Goal: Task Accomplishment & Management: Use online tool/utility

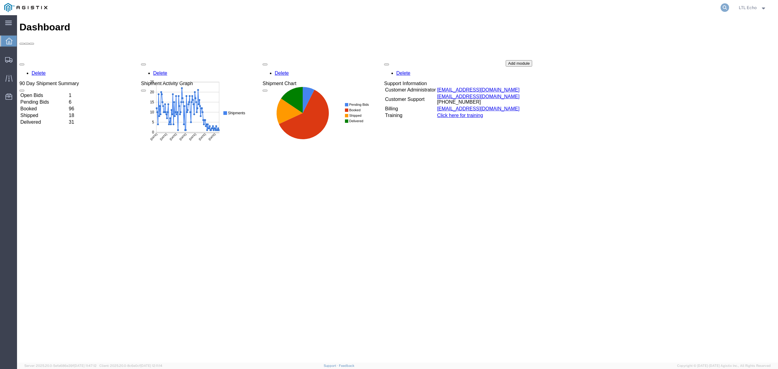
click at [722, 9] on icon at bounding box center [725, 7] width 9 height 9
click at [705, 10] on input "search" at bounding box center [628, 7] width 185 height 15
paste input "57051836"
type input "57051836"
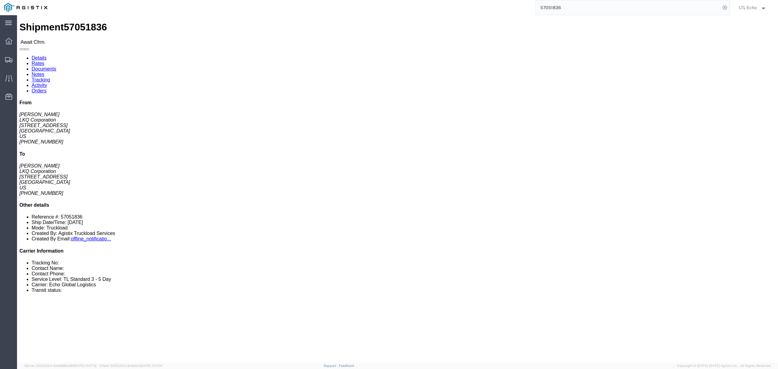
click div "Package Information Total shipment is made up of 8 packages containing 8 pieces…"
drag, startPoint x: 69, startPoint y: 69, endPoint x: 6, endPoint y: 71, distance: 62.6
click address "LKQ Corporation ([PERSON_NAME]) 1892 [STREET_ADDRESS] [PHONE_NUMBER] [EMAIL_ADD…"
copy address "[STREET_ADDRESS]"
drag, startPoint x: 66, startPoint y: 95, endPoint x: 5, endPoint y: 97, distance: 60.8
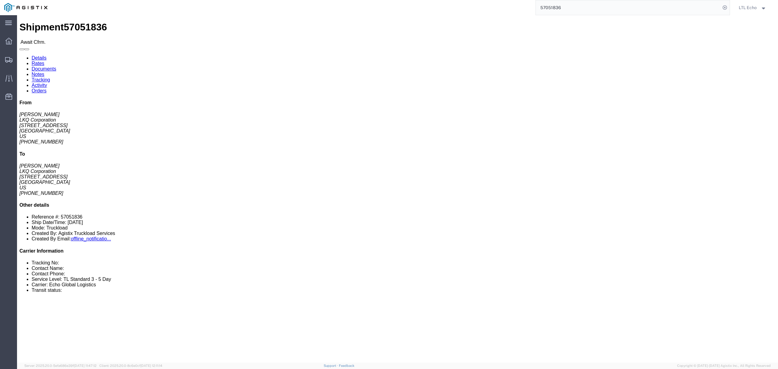
click div "Ship From LKQ Corporation ([PERSON_NAME]) 1892 [STREET_ADDRESS] [PHONE_NUMBER] …"
copy address "[EMAIL_ADDRESS][DOMAIN_NAME]"
drag, startPoint x: 40, startPoint y: 59, endPoint x: 71, endPoint y: 61, distance: 30.7
click address "LKQ Corporation ([PERSON_NAME]) 1892 [STREET_ADDRESS] [PHONE_NUMBER] [EMAIL_ADD…"
copy address "[PERSON_NAME]"
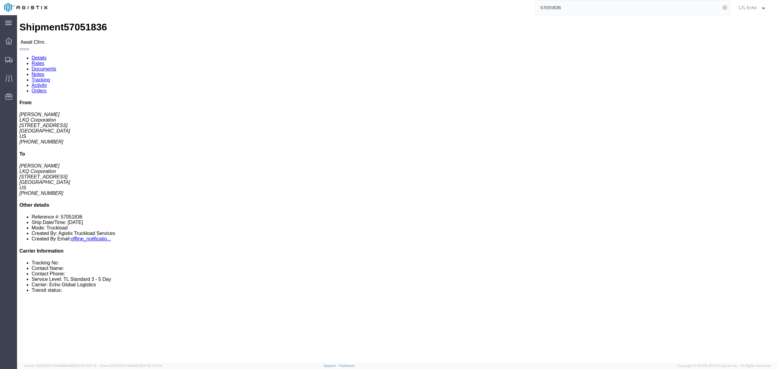
click address "LKQ Corporation ([PERSON_NAME]) 1892 [STREET_ADDRESS] [PHONE_NUMBER] [EMAIL_ADD…"
drag, startPoint x: 36, startPoint y: 89, endPoint x: 6, endPoint y: 89, distance: 29.5
click address "LKQ Corporation ([PERSON_NAME]) 1892 [STREET_ADDRESS] [PHONE_NUMBER] [EMAIL_ADD…"
copy address "[PHONE_NUMBER]"
drag, startPoint x: 244, startPoint y: 86, endPoint x: 239, endPoint y: 79, distance: 8.2
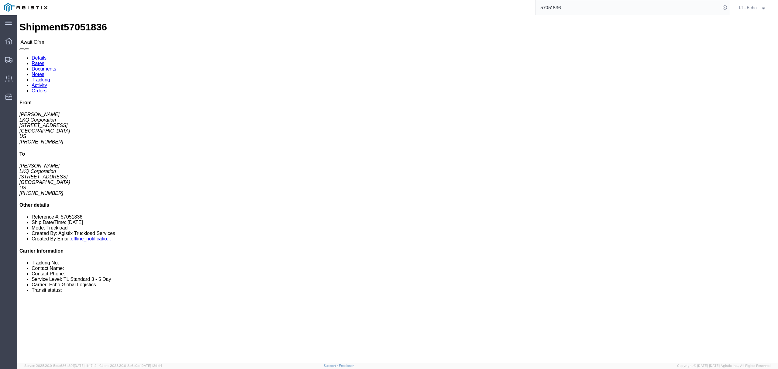
click address "LKQ Corporation ([PERSON_NAME]) [STREET_ADDRESS] [PHONE_NUMBER] [EMAIL_ADDRESS]…"
drag, startPoint x: 215, startPoint y: 69, endPoint x: 163, endPoint y: 70, distance: 52.0
click div "Ship To LKQ Corporation ([PERSON_NAME]) [STREET_ADDRESS] [PHONE_NUMBER] [EMAIL_…"
copy address "[STREET_ADDRESS]"
click link "Notes"
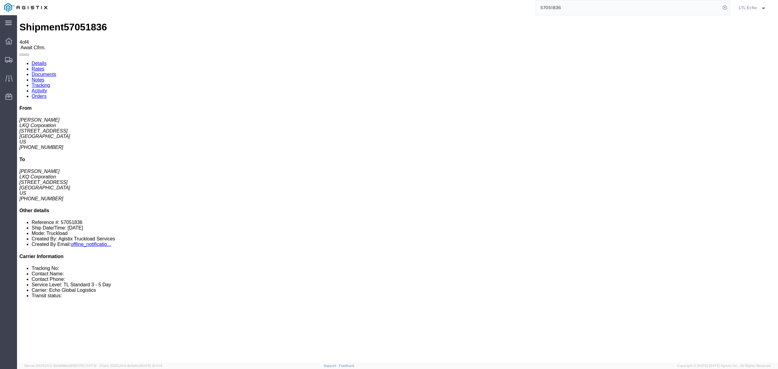
drag, startPoint x: 422, startPoint y: 184, endPoint x: 415, endPoint y: 176, distance: 10.5
drag, startPoint x: 330, startPoint y: 84, endPoint x: 292, endPoint y: 85, distance: 37.4
copy tr "Public Est. Linear Ft: 16"
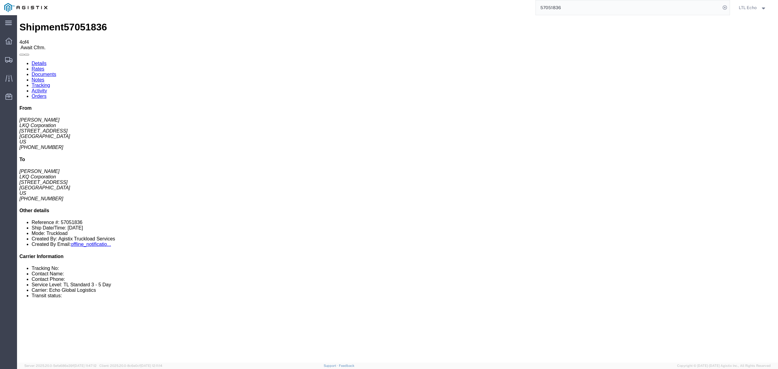
drag, startPoint x: 354, startPoint y: 145, endPoint x: 353, endPoint y: 137, distance: 7.7
drag, startPoint x: 407, startPoint y: 100, endPoint x: 284, endPoint y: 98, distance: 122.2
copy tr "Public DEST HOURS: M-TH 7AM-4PM; FRI 8AM-11AM ONLY"
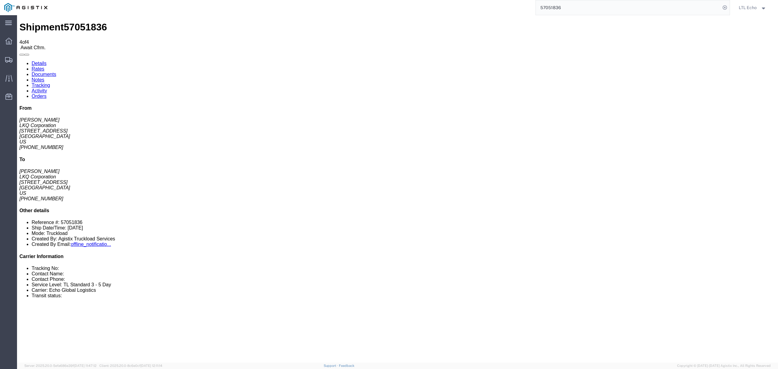
drag, startPoint x: 383, startPoint y: 128, endPoint x: 300, endPoint y: 122, distance: 83.8
drag, startPoint x: 377, startPoint y: 129, endPoint x: 367, endPoint y: 119, distance: 14.4
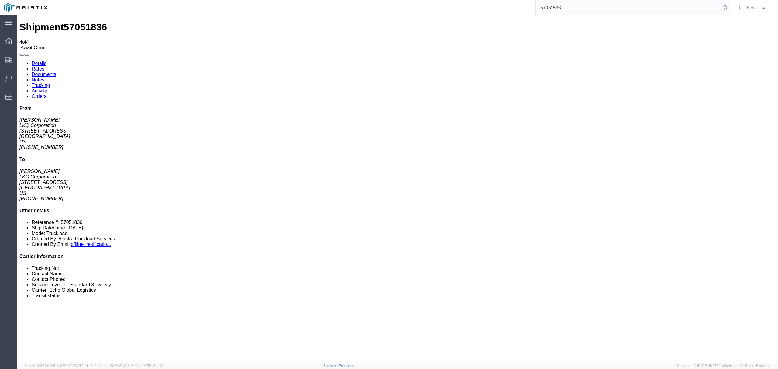
drag, startPoint x: 368, startPoint y: 125, endPoint x: 366, endPoint y: 119, distance: 6.0
copy td "Est. Linear Ft: 16; Notes: DEST HOURS: M-TH 7AM-4PM; FRI 8AM-11AM ONLY"
click at [36, 61] on link "Details" at bounding box center [39, 63] width 15 height 5
click span "57051836"
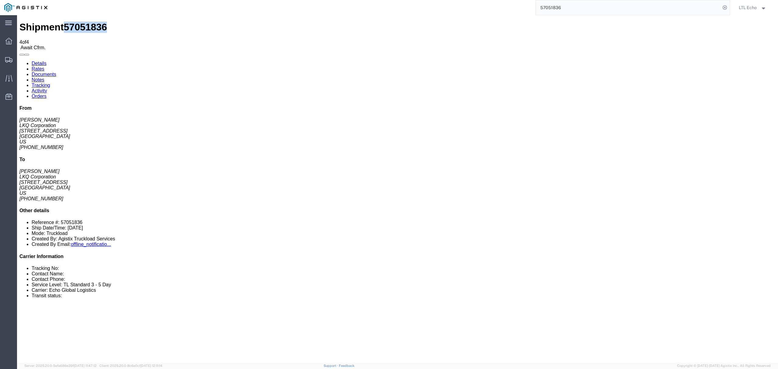
click span "57051836"
copy span "57051836"
drag, startPoint x: 169, startPoint y: 220, endPoint x: 16, endPoint y: 222, distance: 152.9
click h3 "Miscellaneous (alt, comp, conv, etc)"
copy h3 "Miscellaneous (alt, comp, conv, etc)"
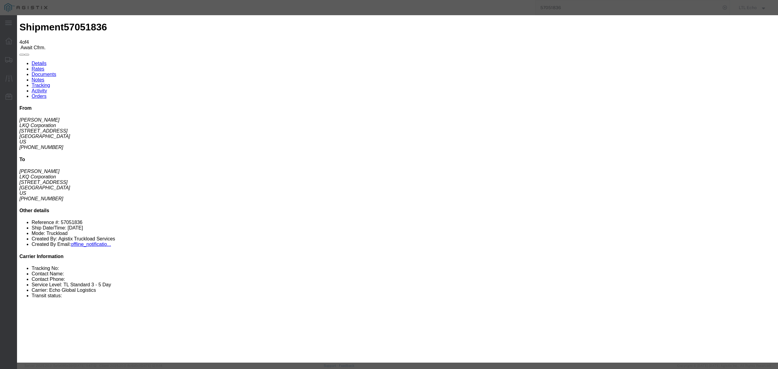
click icon "button"
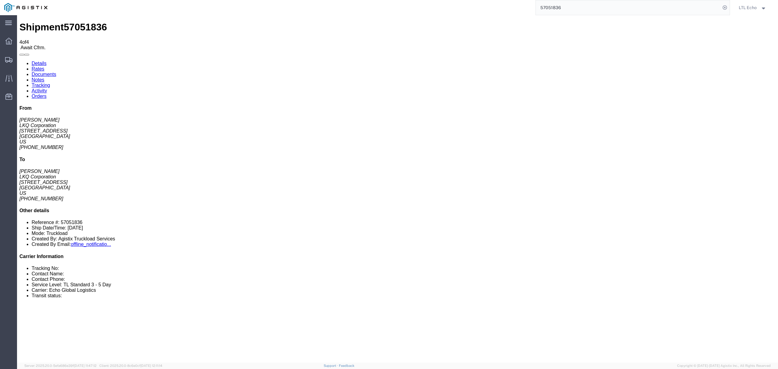
click link "Rates"
click at [36, 61] on link "Details" at bounding box center [39, 63] width 15 height 5
click span "57051836"
click link "Confirm"
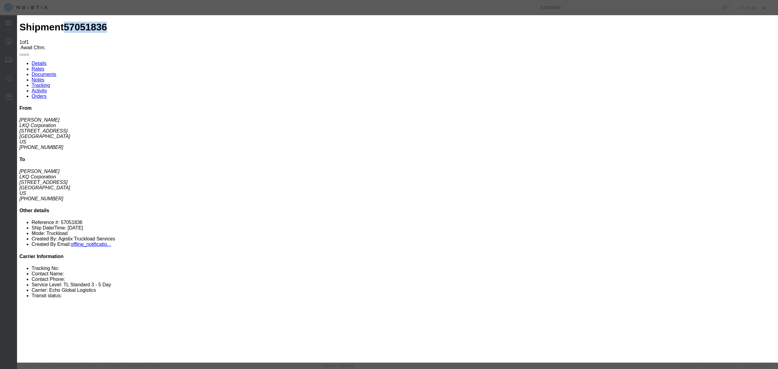
click input "checkbox"
checkbox input "true"
type input "LTL Echo"
type input "+ 8005116111"
click input "text"
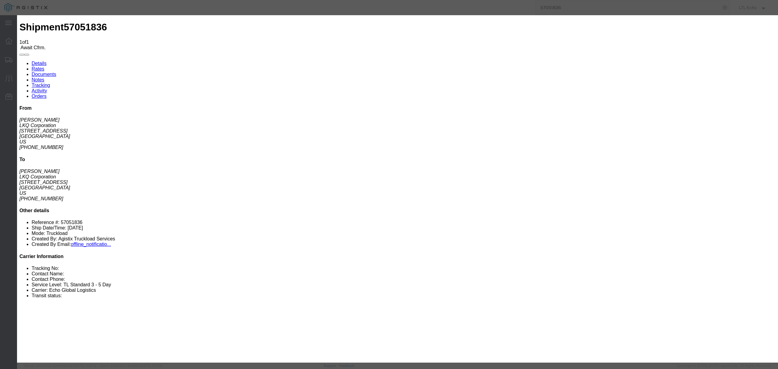
paste input "64603330"
type input "64603330"
click button "Submit"
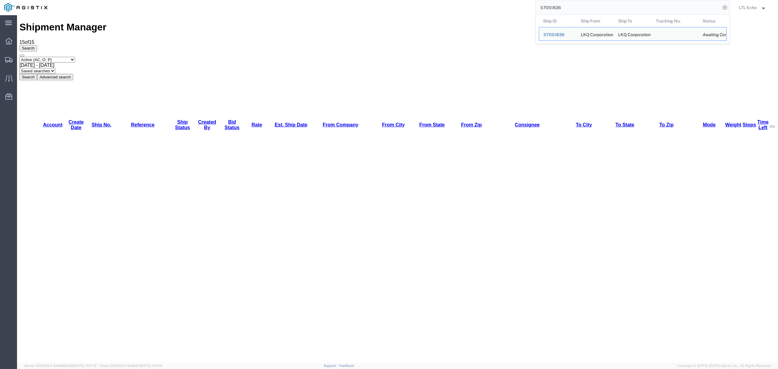
drag, startPoint x: 576, startPoint y: 12, endPoint x: 411, endPoint y: 3, distance: 164.9
click at [415, 3] on div "57051836 Ship ID Ship From Ship To Tracking Nu. Status Ship ID 57051836 Ship Fr…" at bounding box center [391, 7] width 678 height 15
paste input "64603330"
type input "64603330"
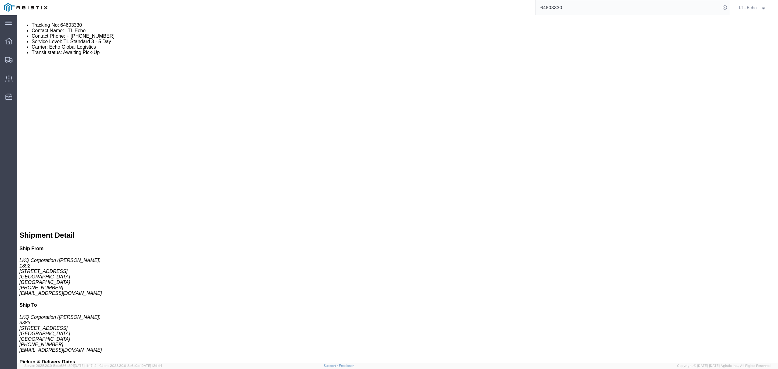
scroll to position [320, 0]
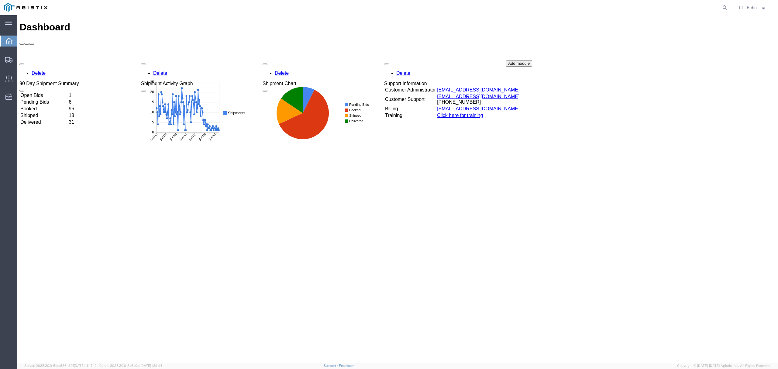
drag, startPoint x: 199, startPoint y: 208, endPoint x: 105, endPoint y: 77, distance: 161.2
click at [199, 208] on div "Dashboard Delete 90 Day Shipment Summary Open Bids 1 Pending Bids 6 Booked 96 S…" at bounding box center [397, 196] width 756 height 348
